Goal: Information Seeking & Learning: Compare options

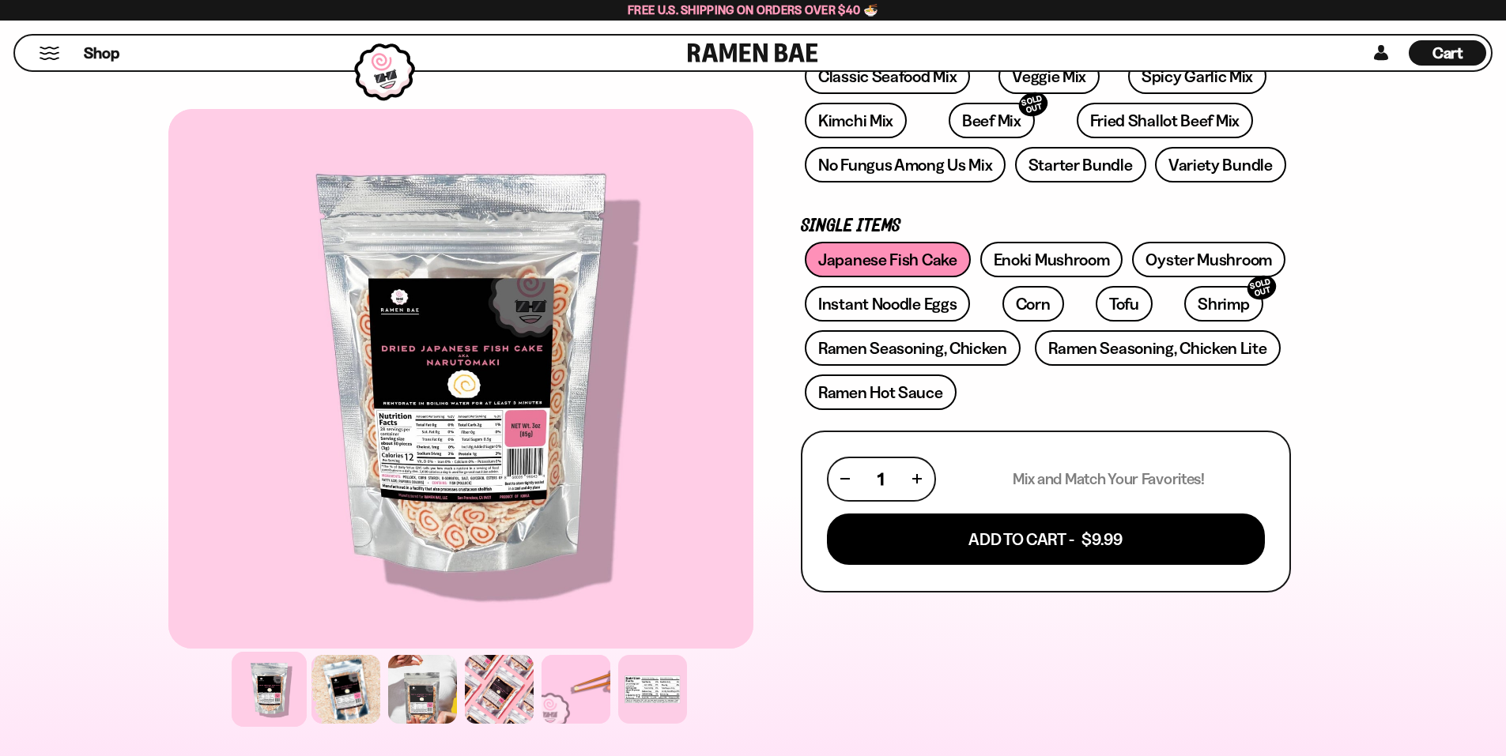
scroll to position [395, 0]
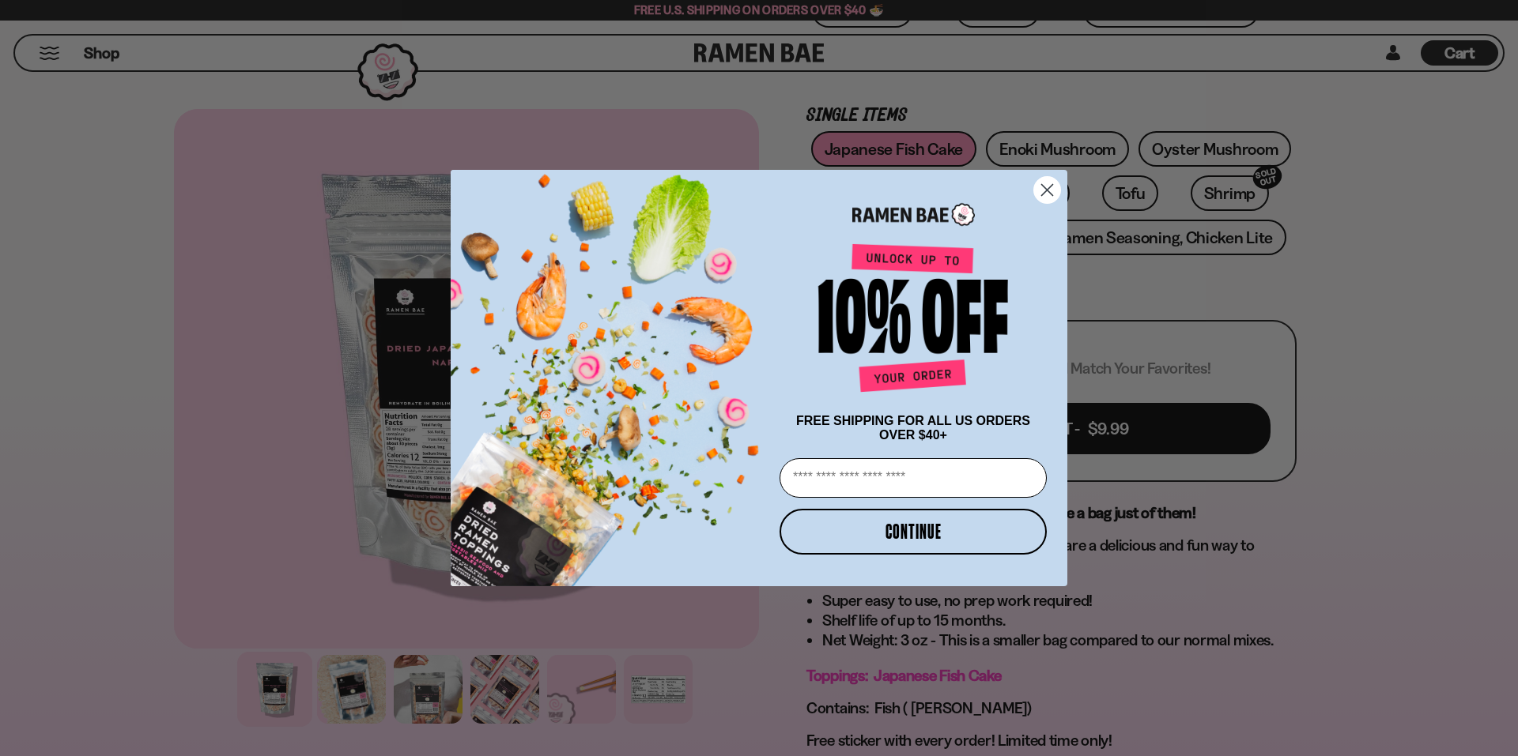
click at [1047, 188] on circle "Close dialog" at bounding box center [1047, 190] width 26 height 26
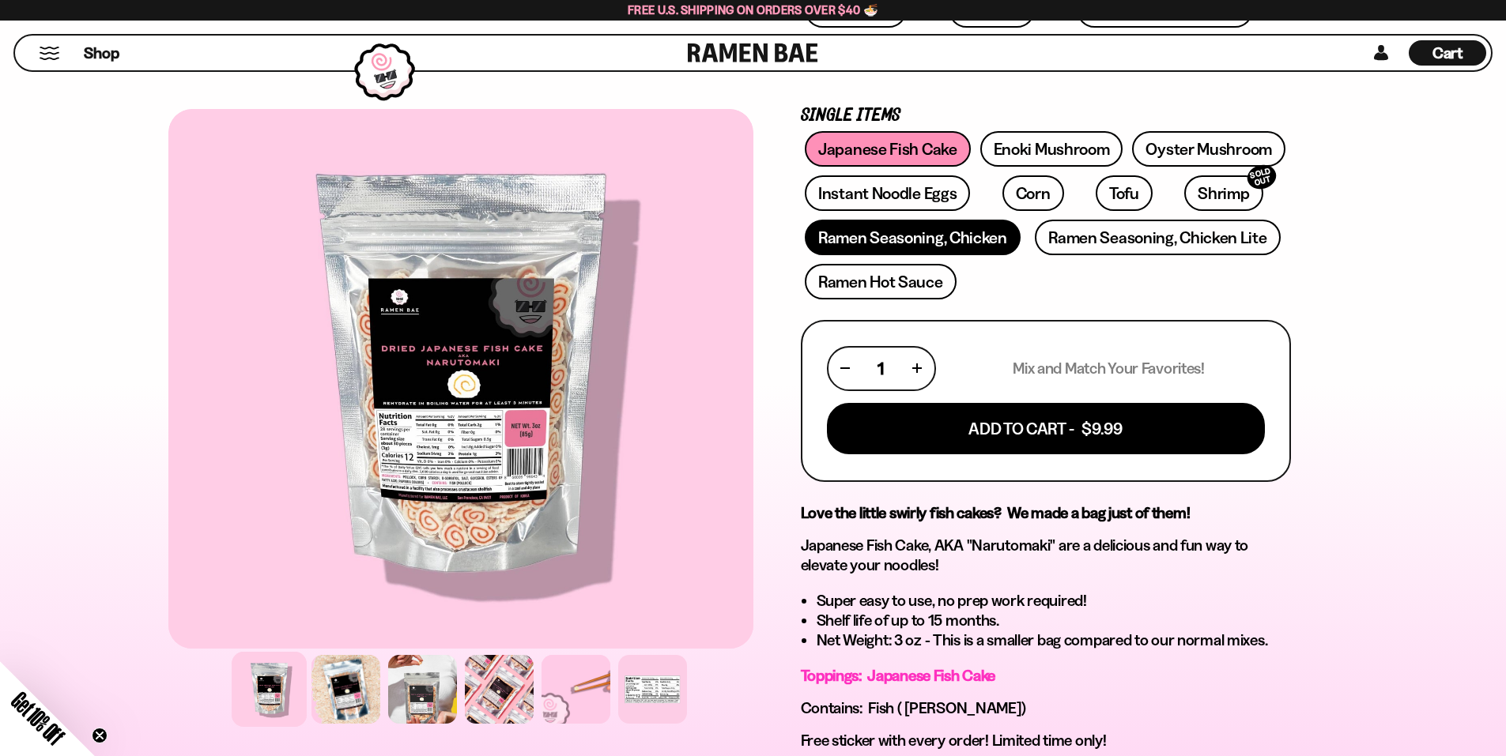
click at [964, 250] on link "Ramen Seasoning, Chicken" at bounding box center [913, 238] width 216 height 36
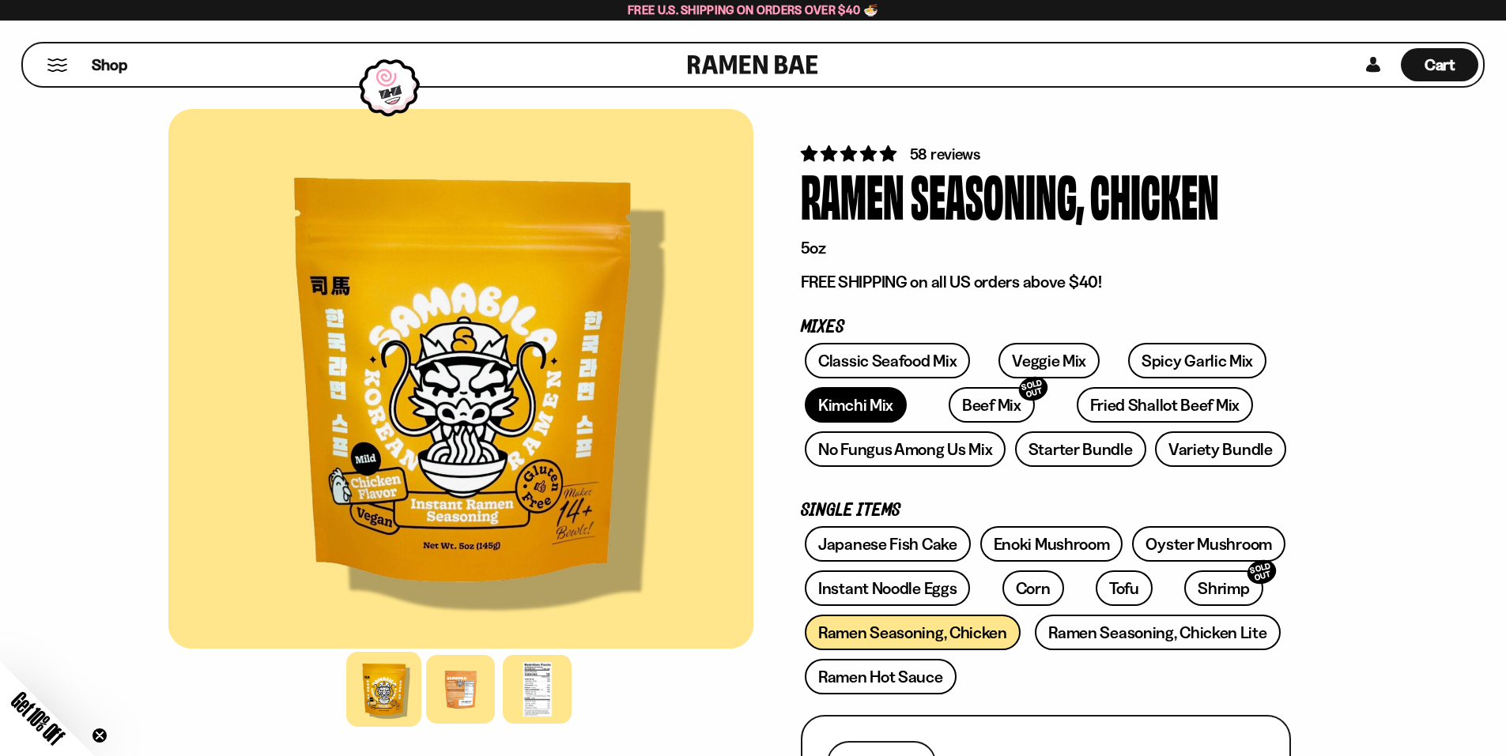
click at [871, 407] on link "Kimchi Mix" at bounding box center [856, 405] width 102 height 36
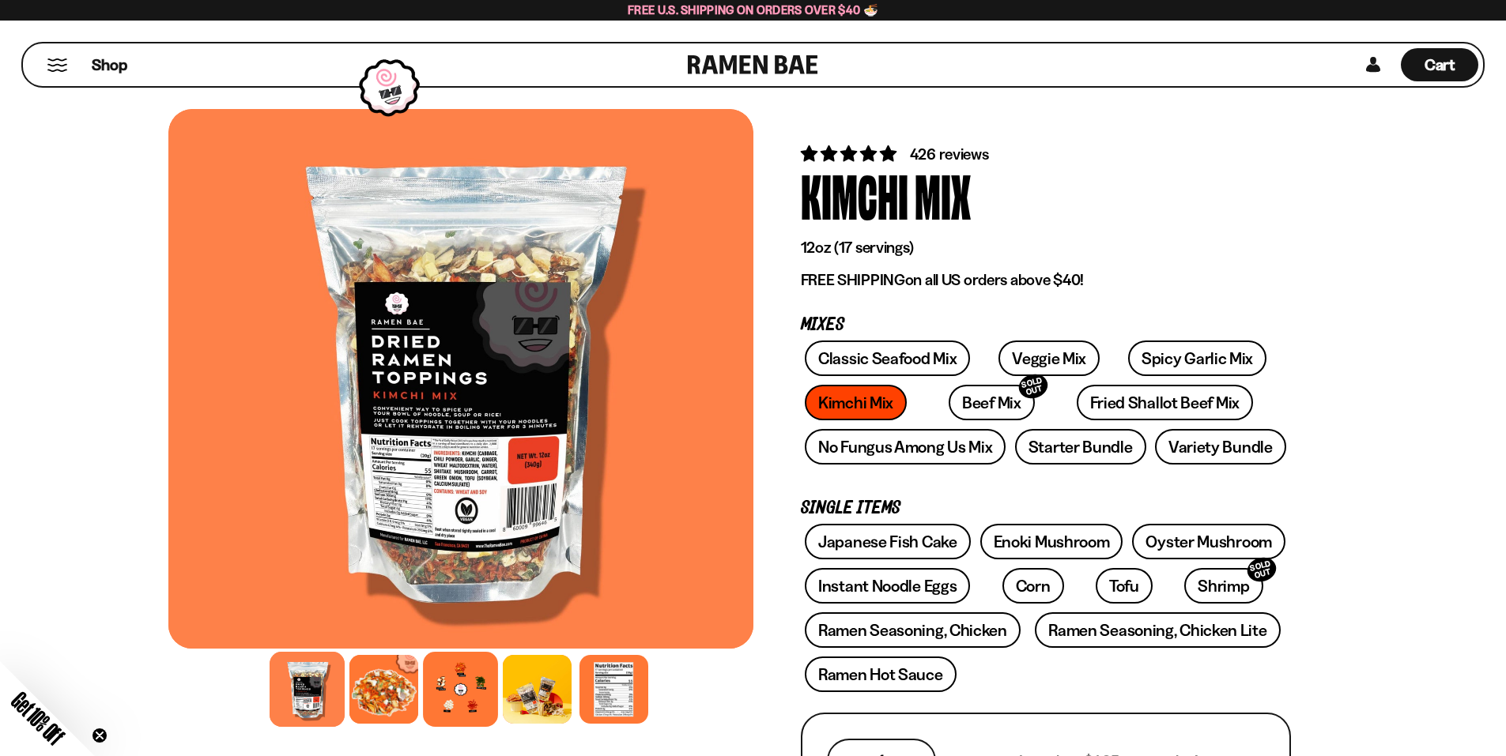
click at [478, 687] on div at bounding box center [460, 689] width 75 height 75
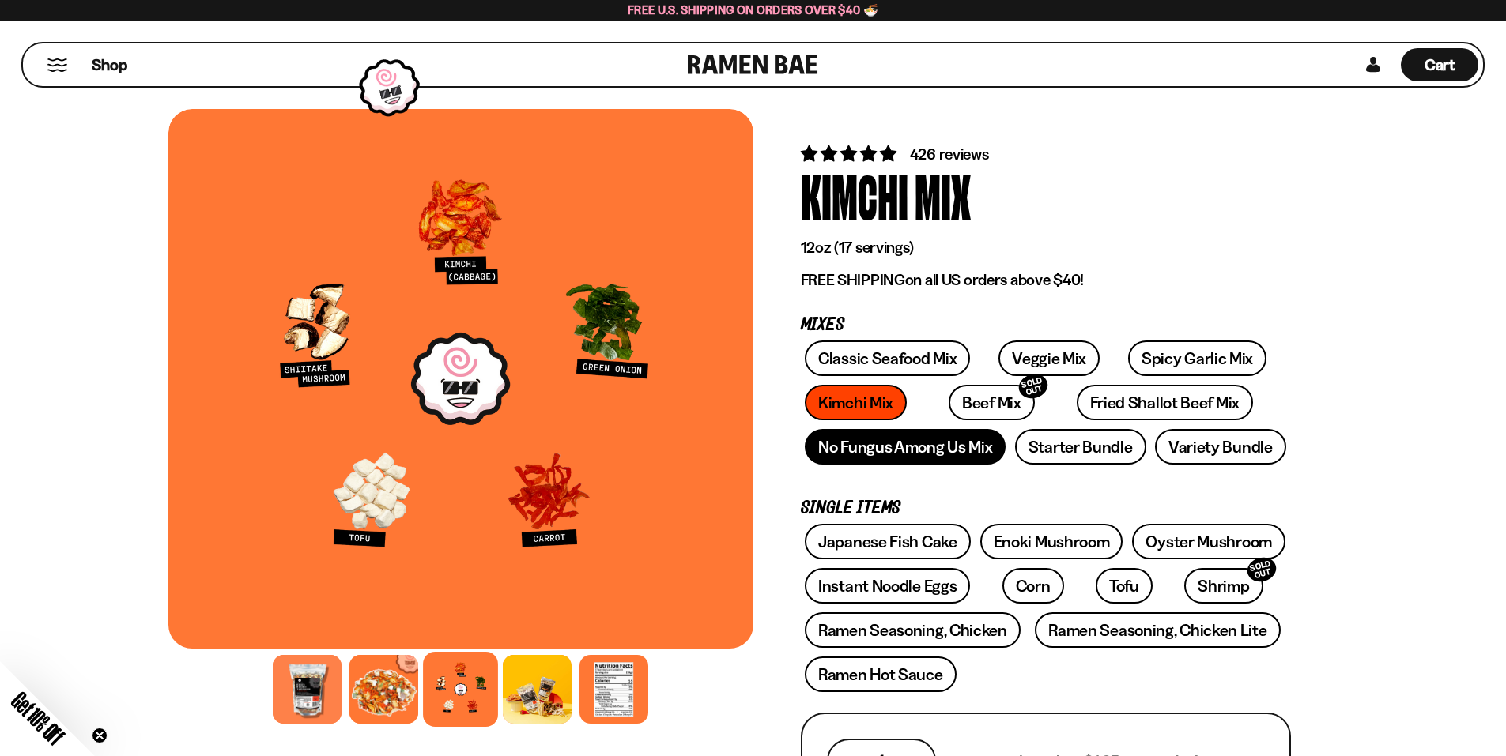
click at [915, 450] on link "No Fungus Among Us Mix" at bounding box center [905, 447] width 201 height 36
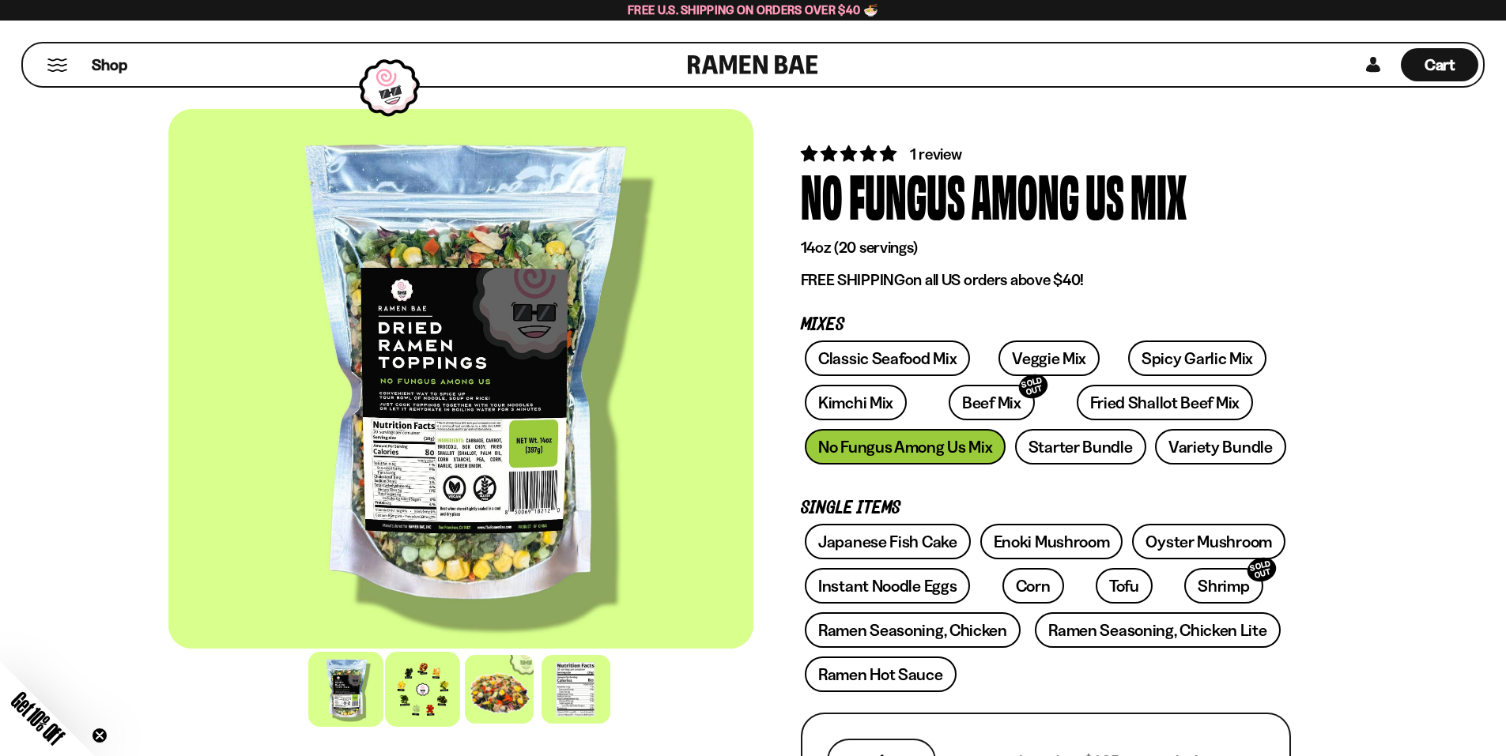
click at [438, 710] on div at bounding box center [422, 689] width 75 height 75
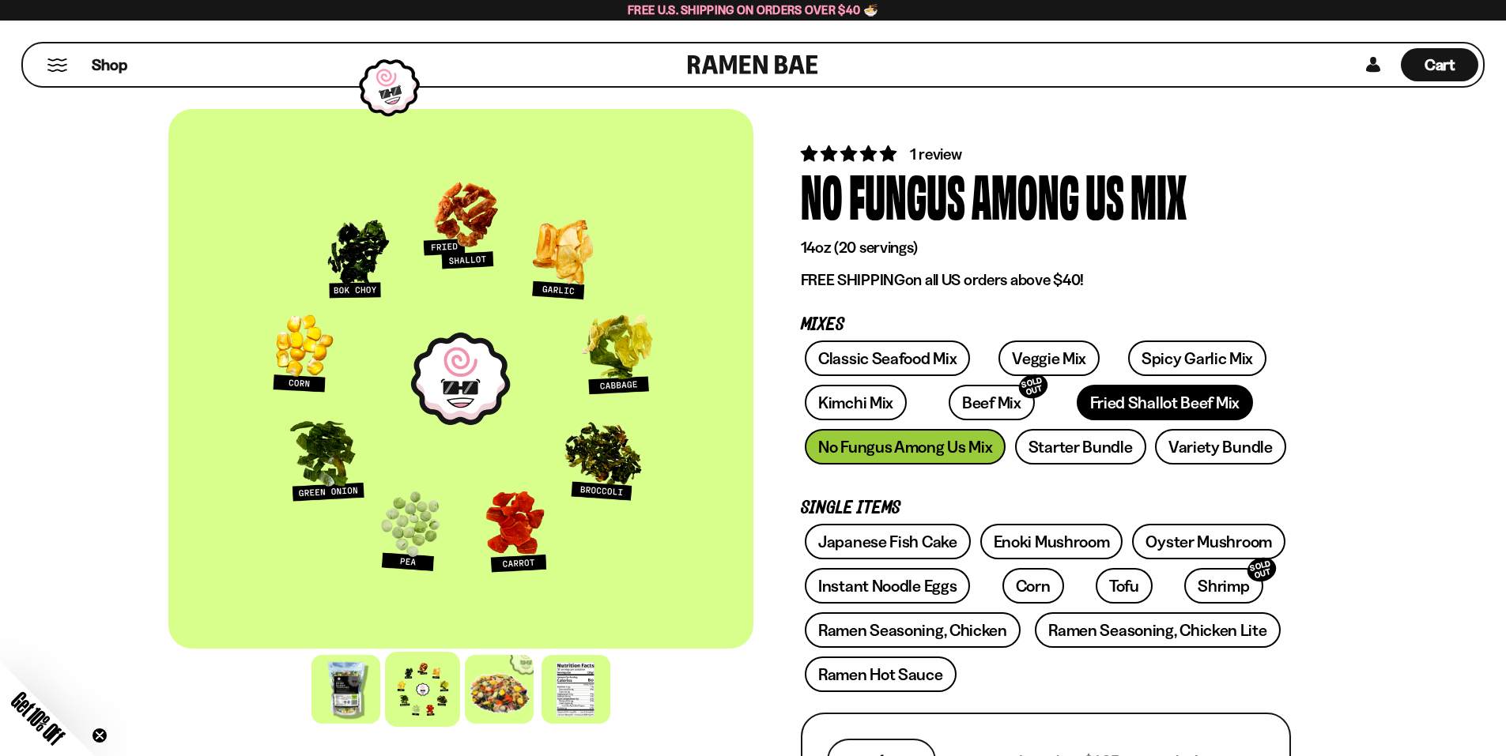
click at [1077, 411] on link "Fried Shallot Beef Mix" at bounding box center [1165, 403] width 176 height 36
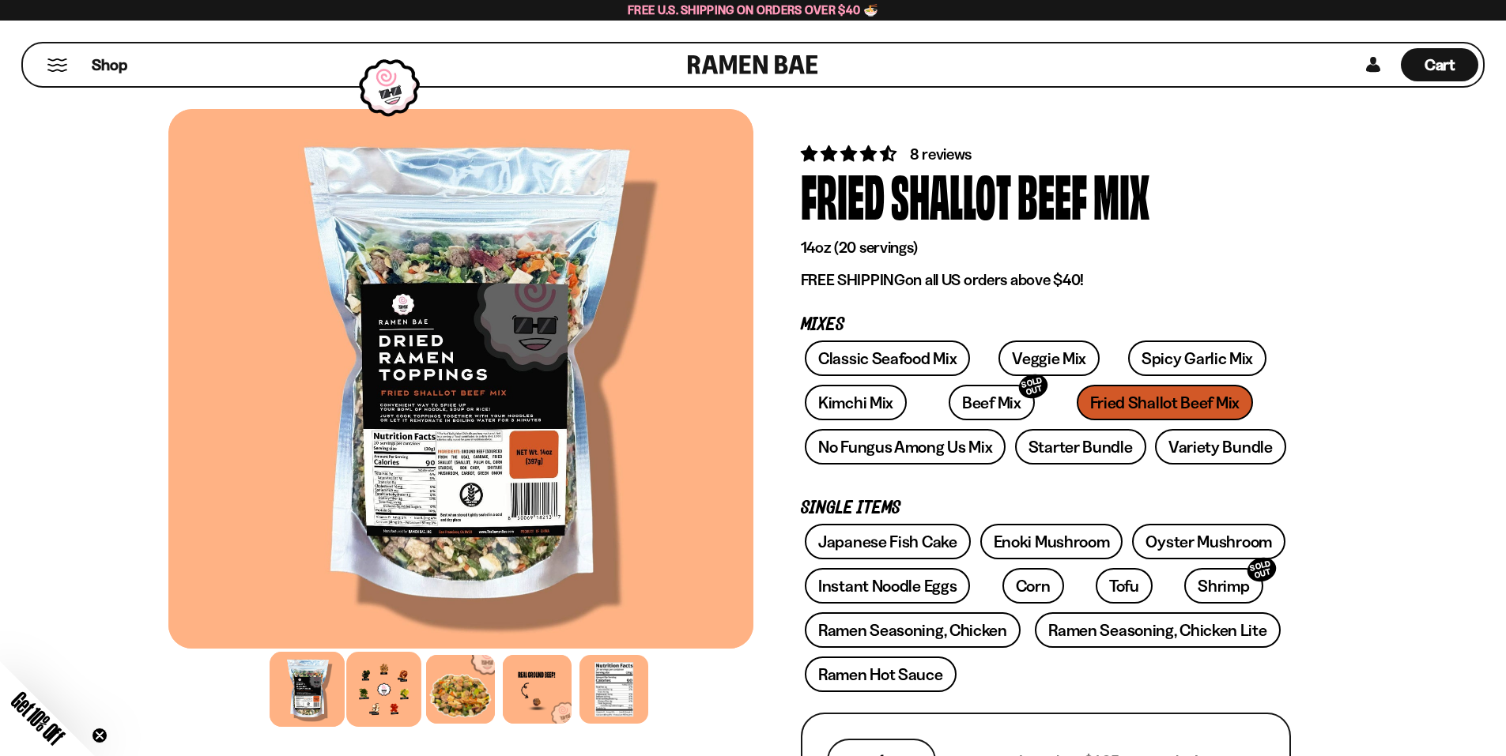
click at [384, 713] on div at bounding box center [383, 689] width 75 height 75
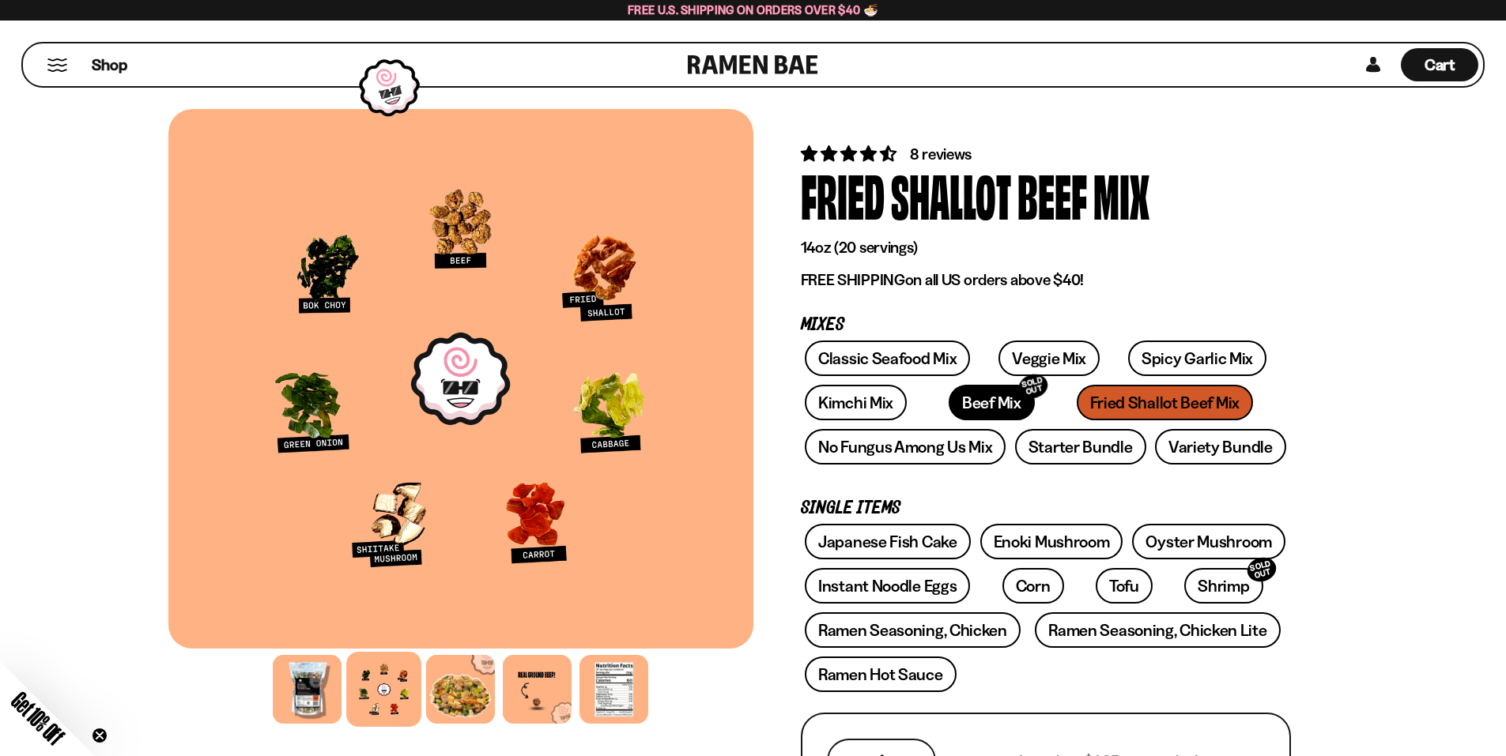
click at [960, 397] on link "Beef Mix SOLD OUT" at bounding box center [992, 403] width 86 height 36
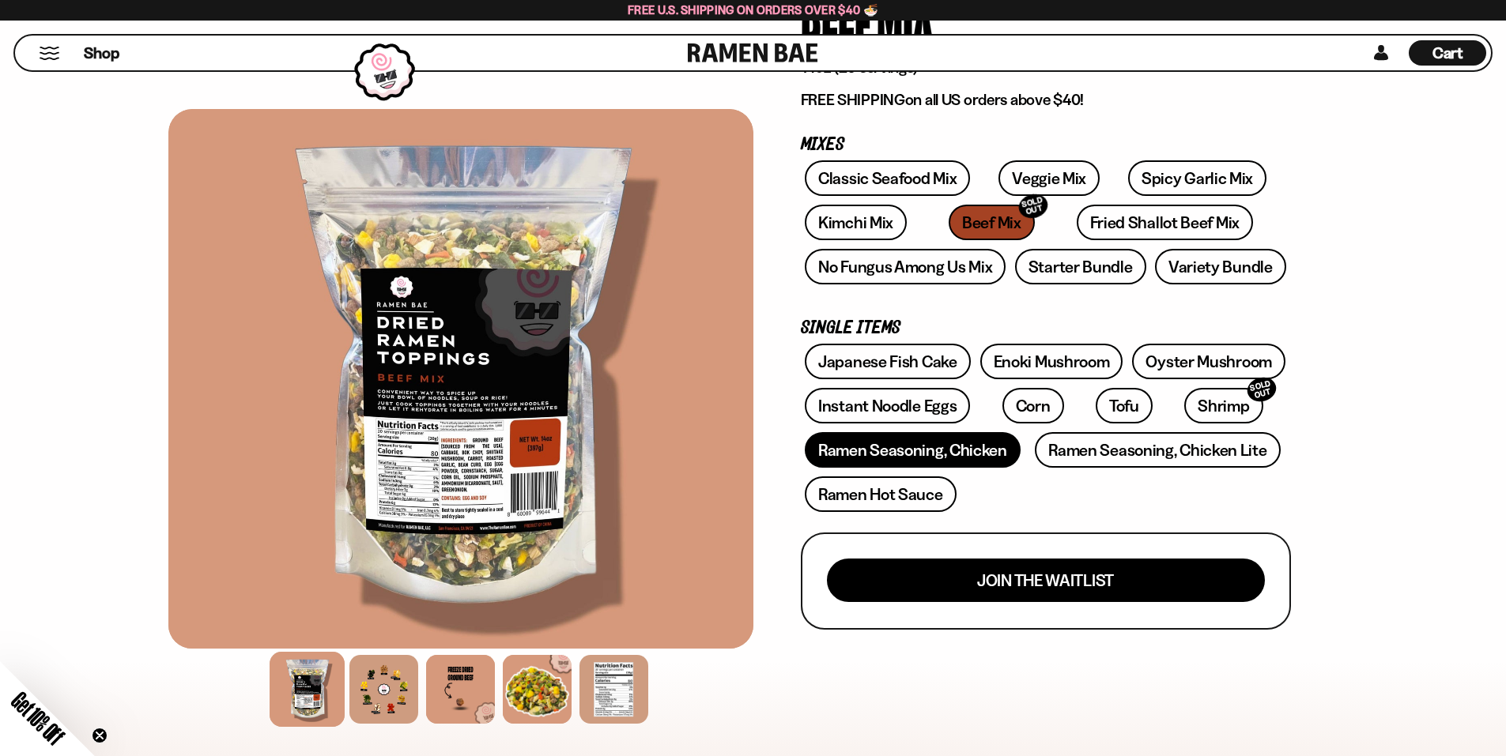
scroll to position [158, 0]
